Goal: Task Accomplishment & Management: Manage account settings

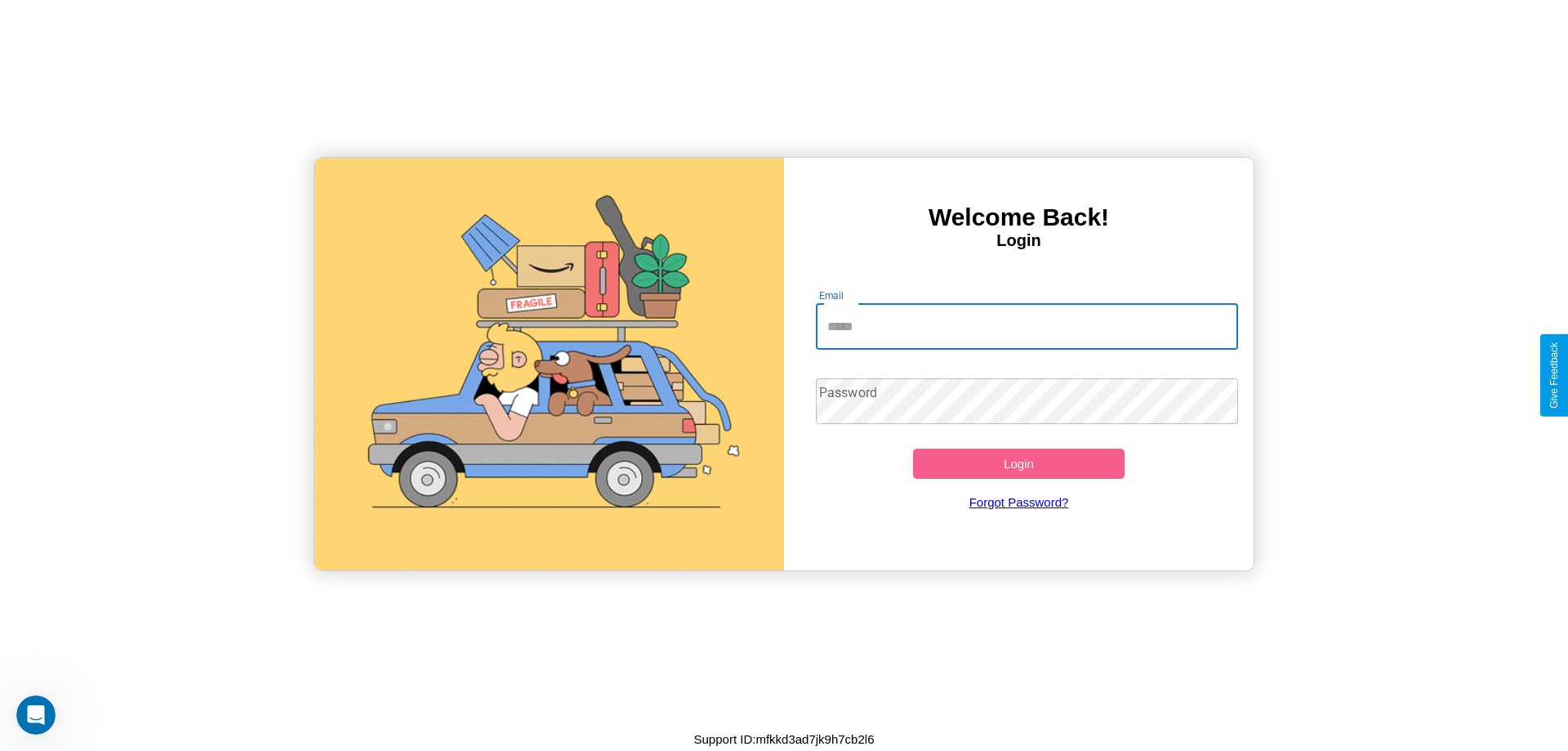
click at [1027, 326] on input "Email" at bounding box center [1027, 327] width 423 height 46
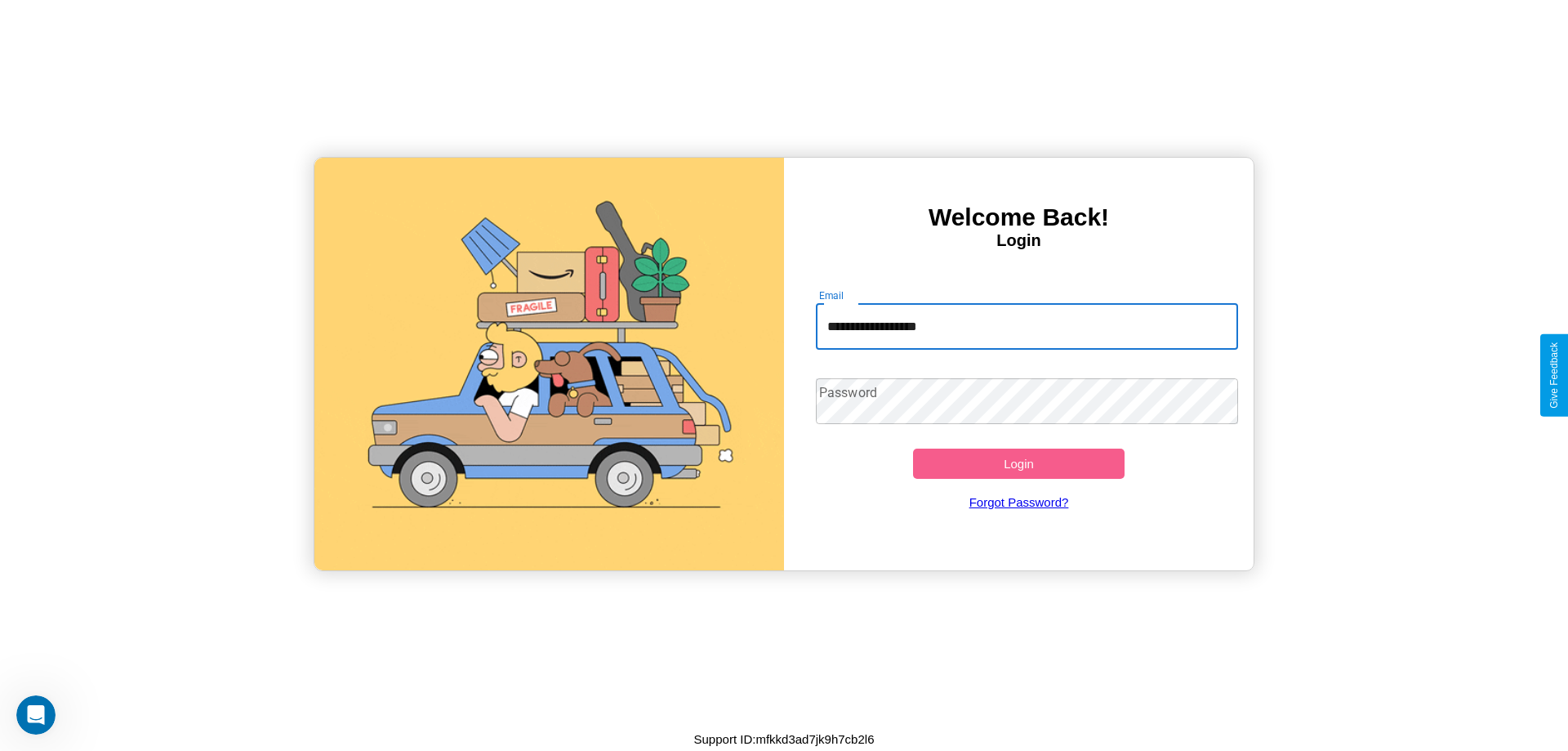
type input "**********"
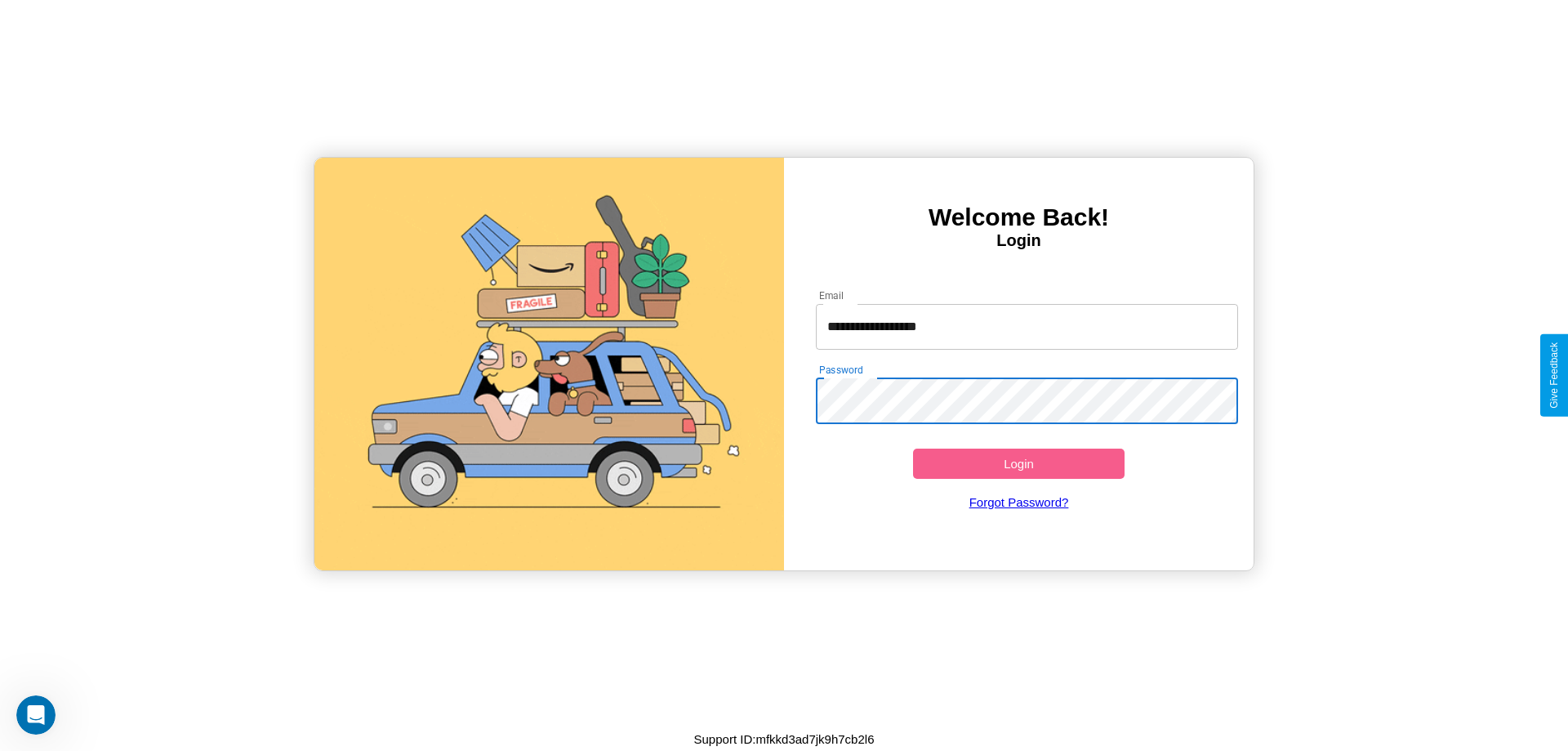
click at [1019, 463] on button "Login" at bounding box center [1019, 463] width 212 height 30
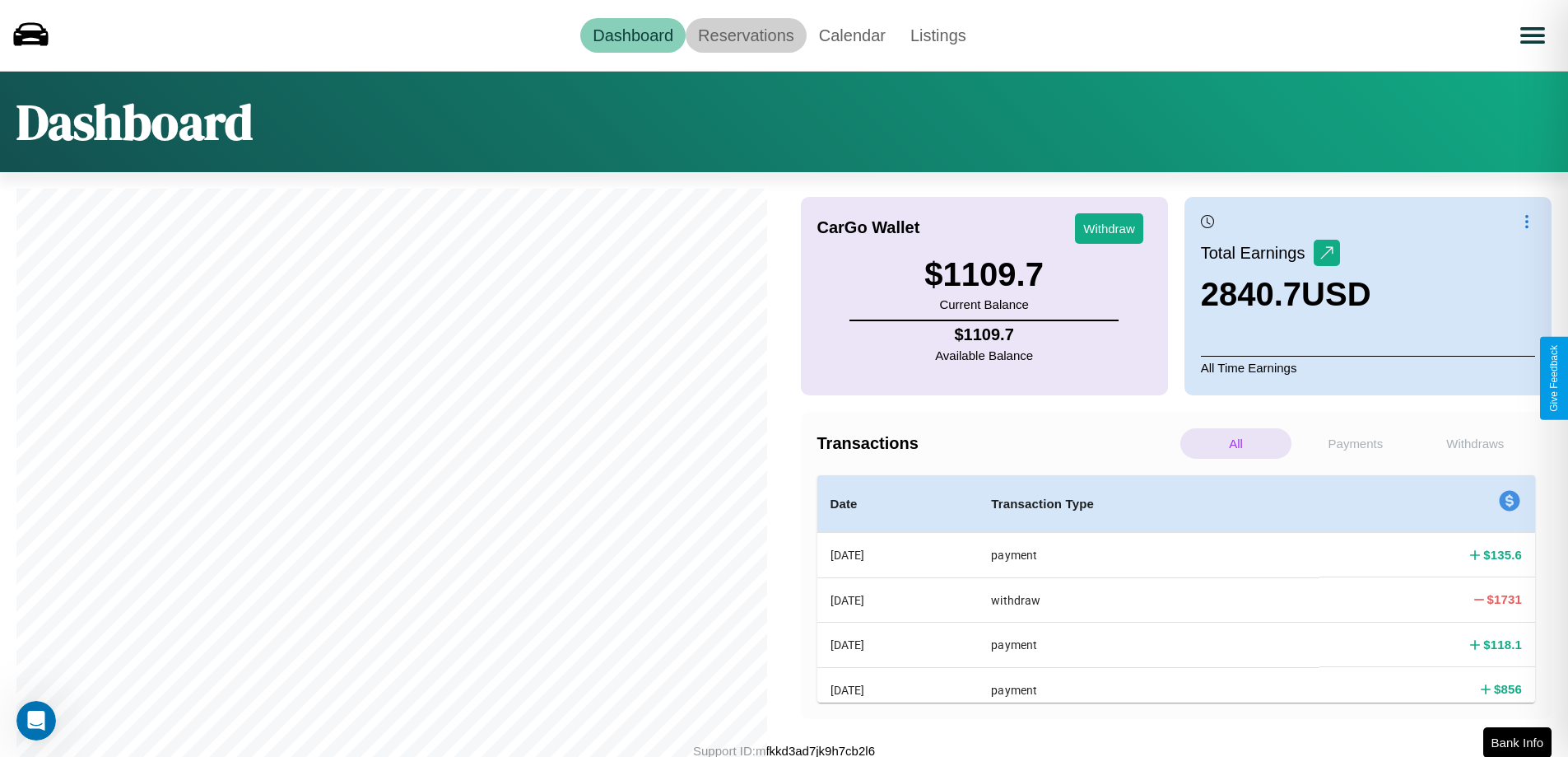
click at [746, 35] on link "Reservations" at bounding box center [746, 35] width 121 height 35
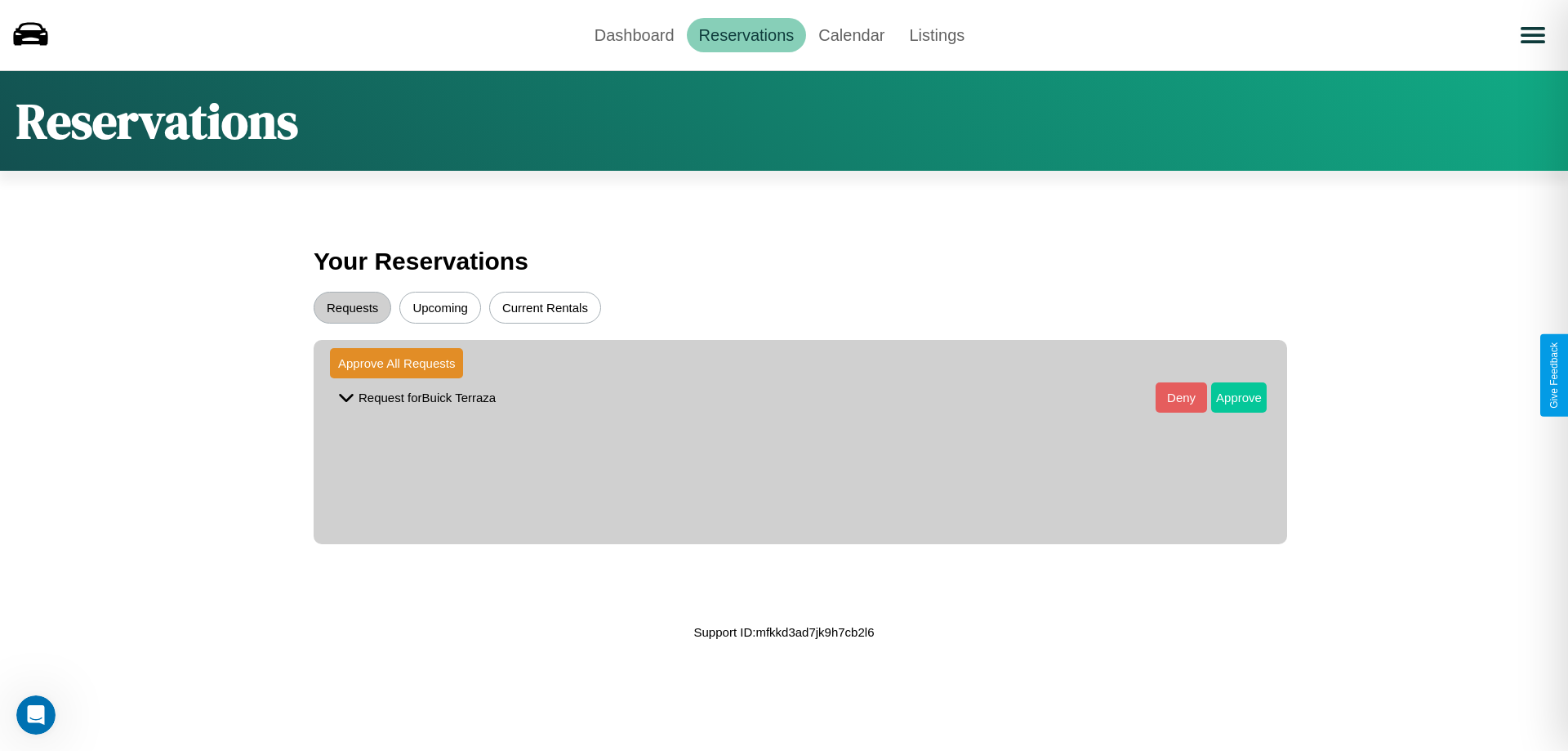
click at [1227, 397] on button "Approve" at bounding box center [1239, 397] width 56 height 30
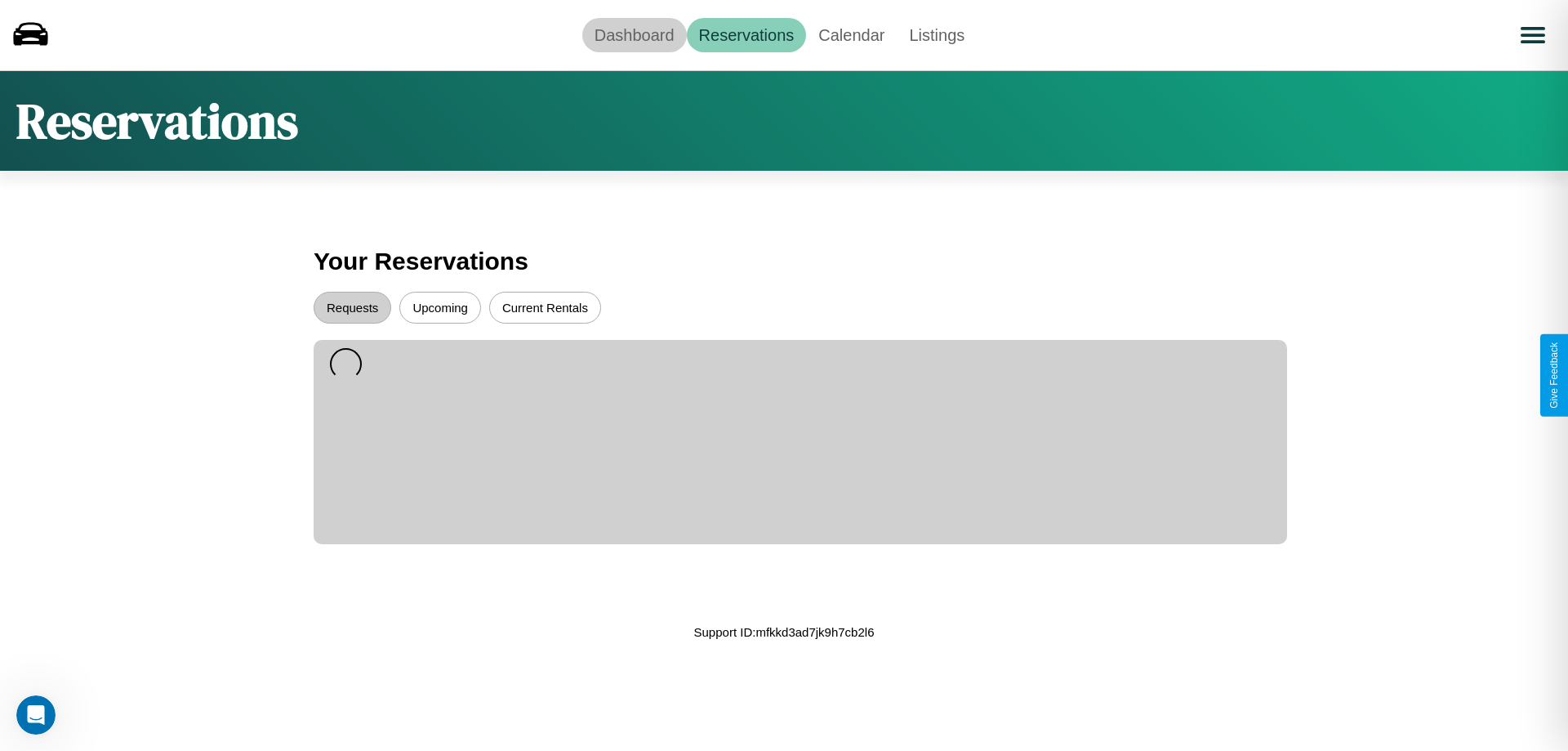
click at [634, 35] on link "Dashboard" at bounding box center [635, 35] width 105 height 35
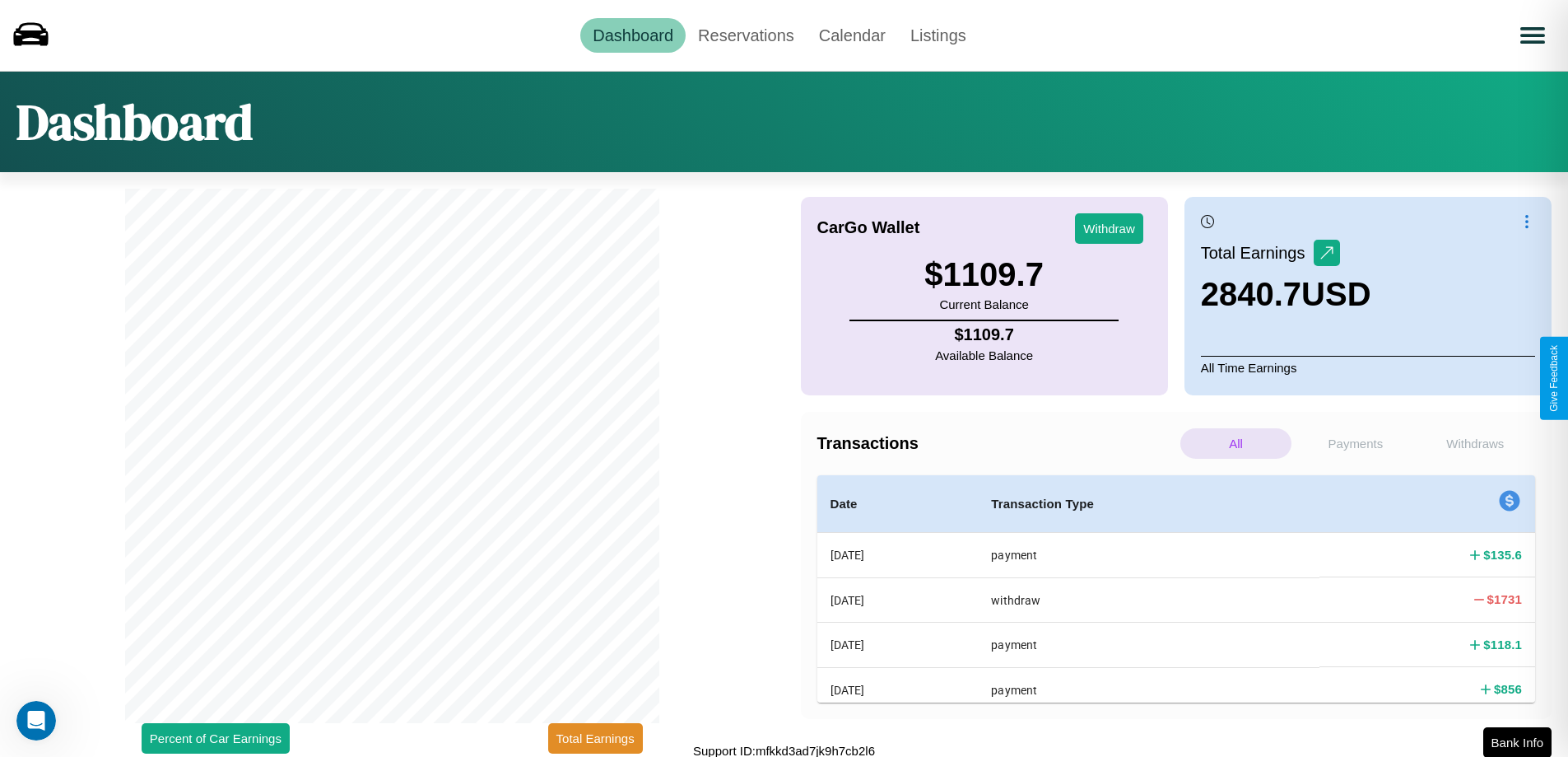
scroll to position [5, 0]
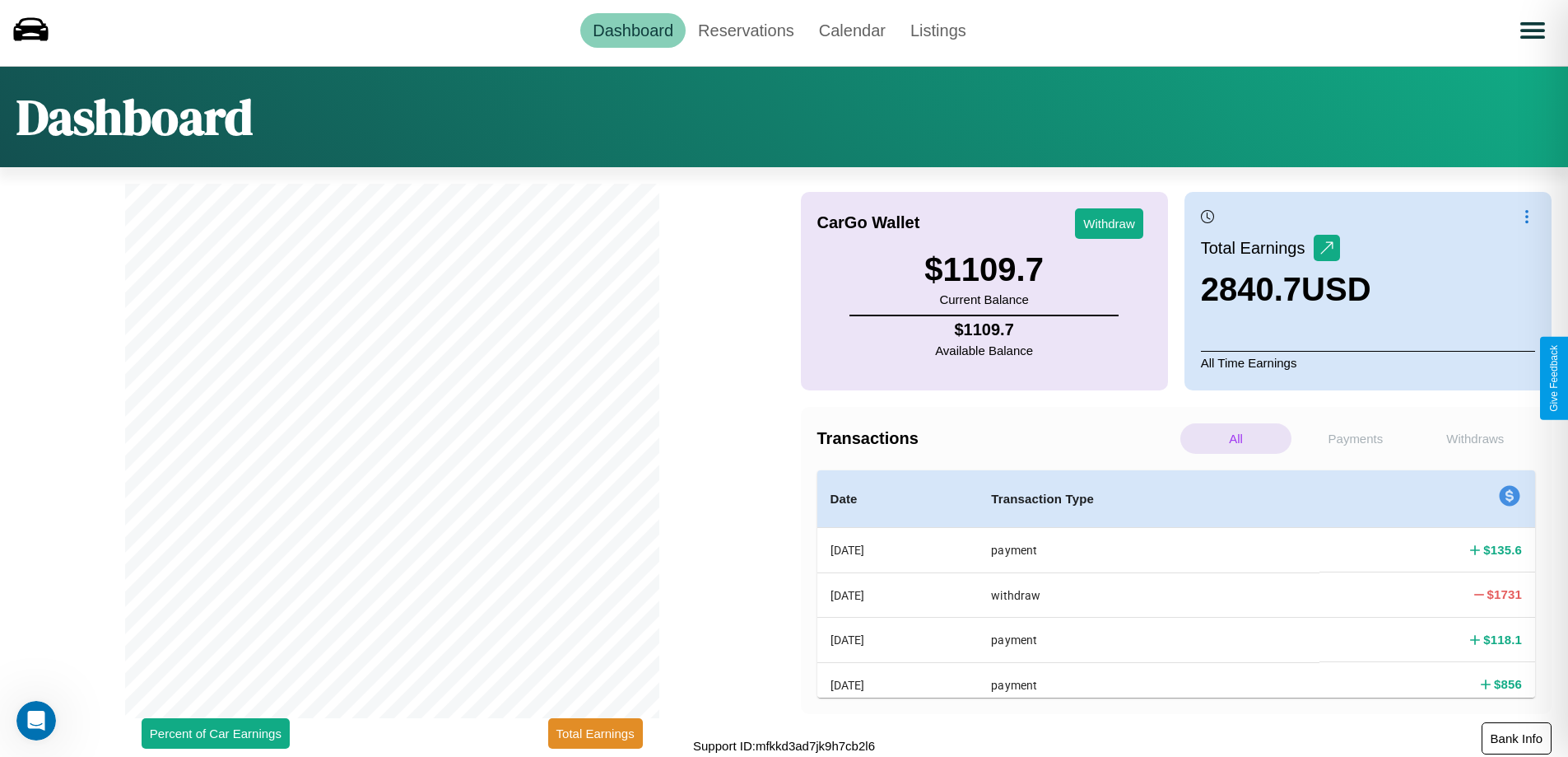
click at [1516, 737] on button "Bank Info" at bounding box center [1516, 738] width 70 height 32
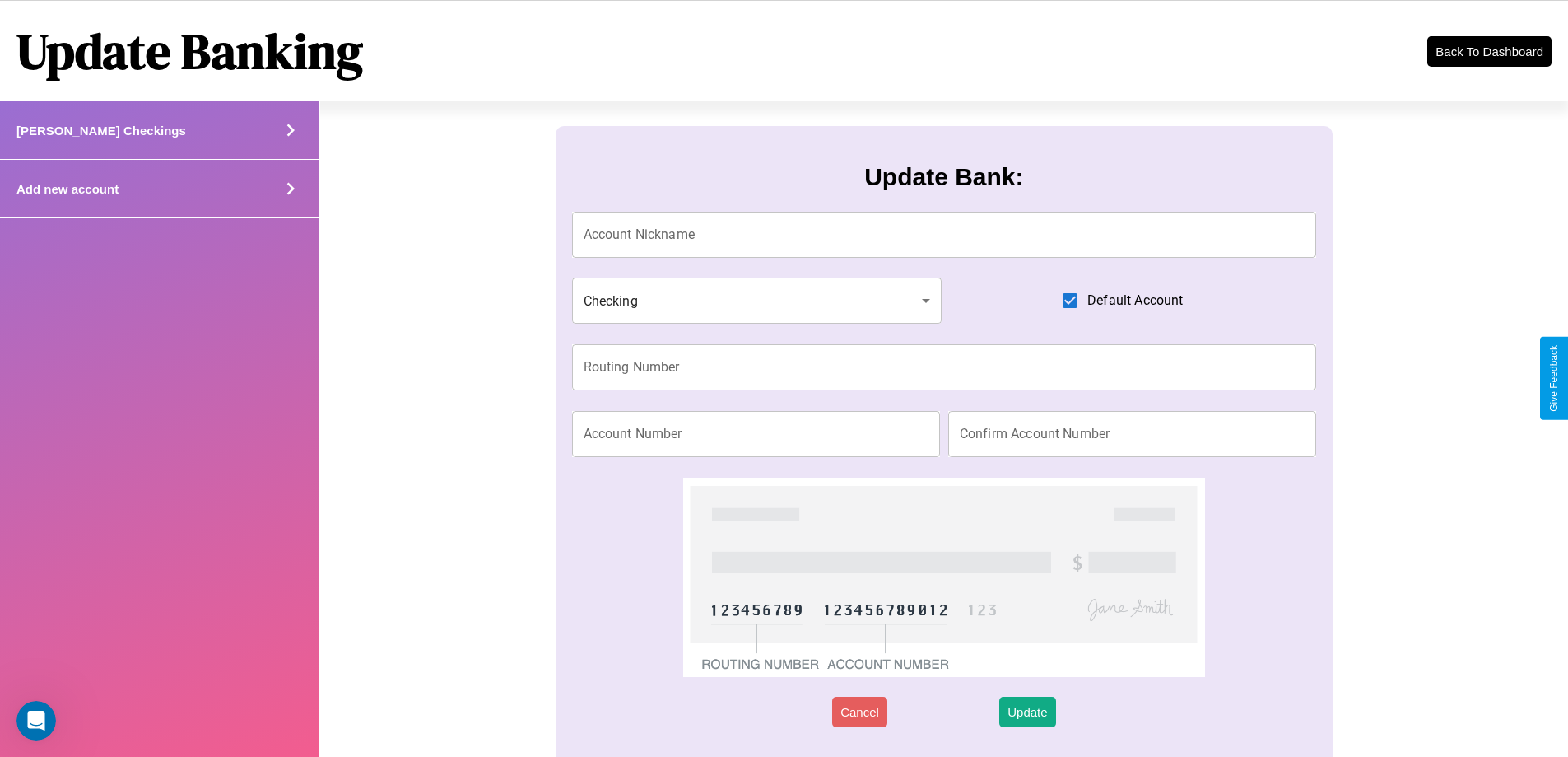
click at [290, 189] on icon at bounding box center [290, 188] width 25 height 25
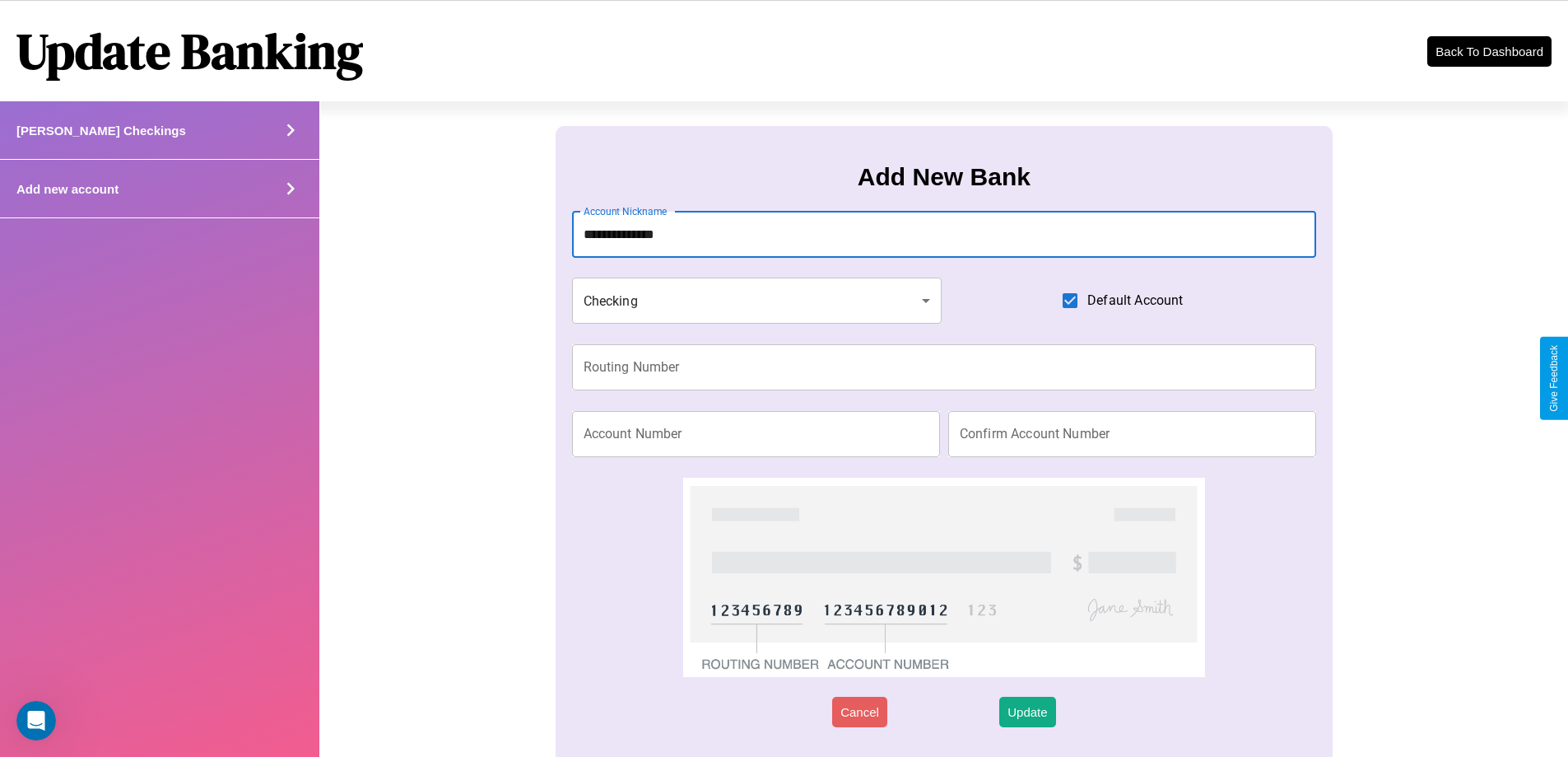
type input "**********"
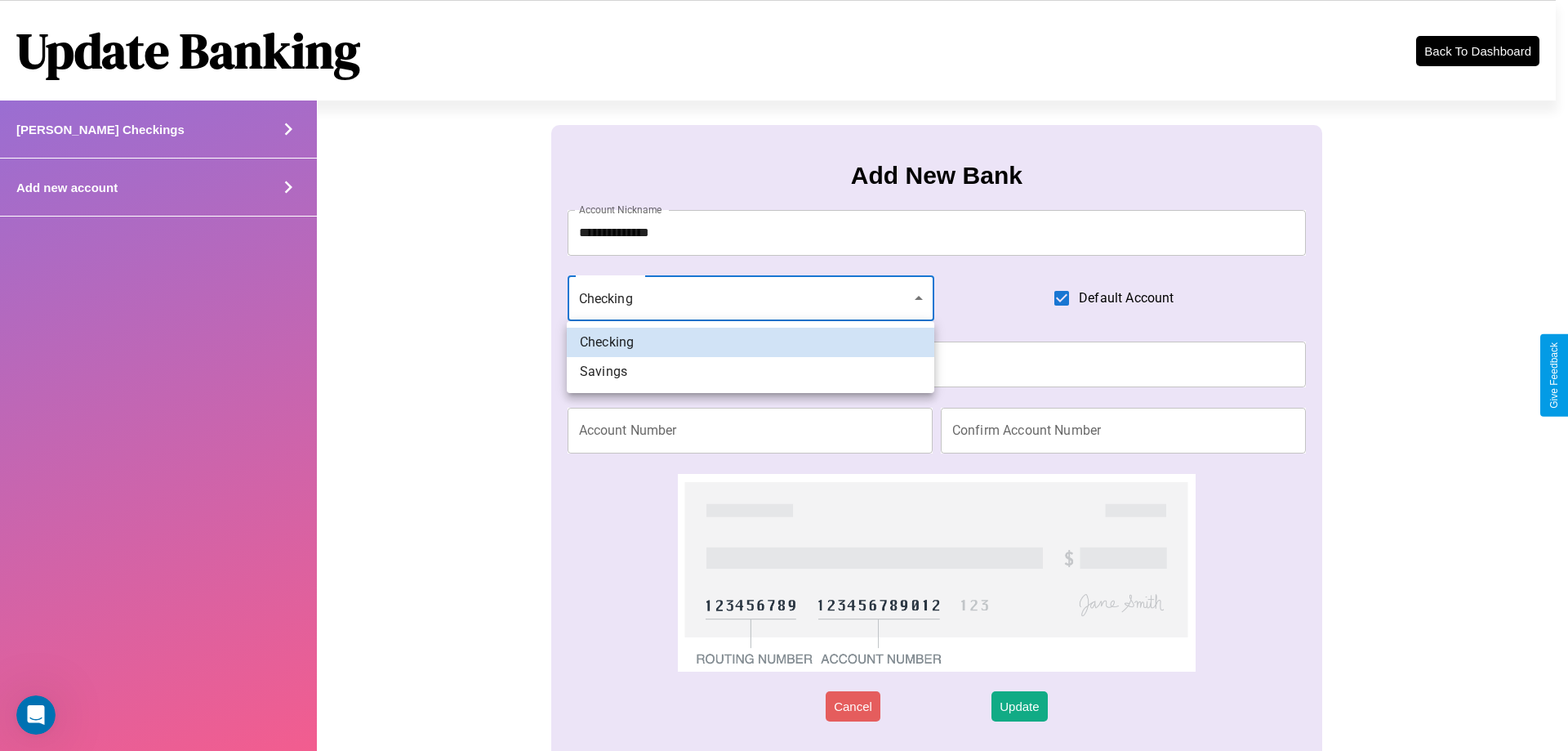
click at [751, 298] on div at bounding box center [784, 376] width 1568 height 751
